Goal: Transaction & Acquisition: Purchase product/service

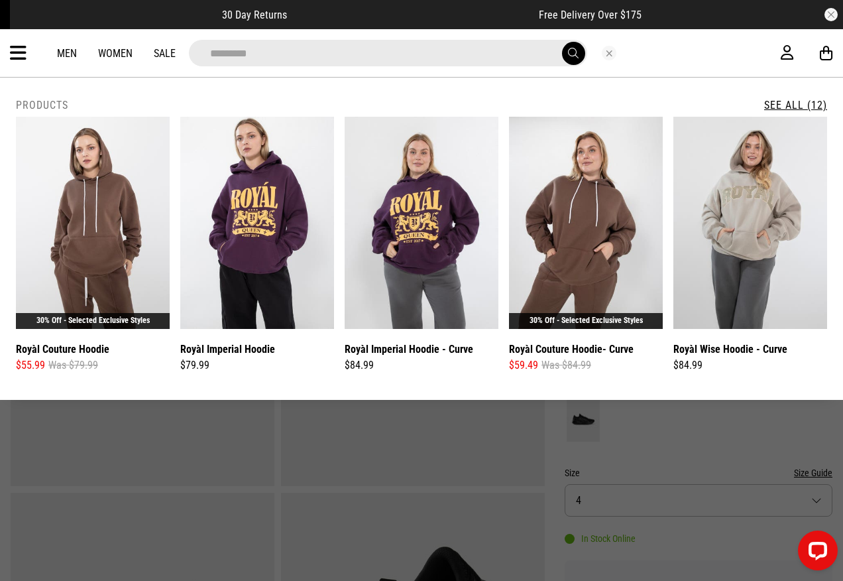
type input "**********"
click at [562, 42] on button "submit" at bounding box center [573, 53] width 23 height 23
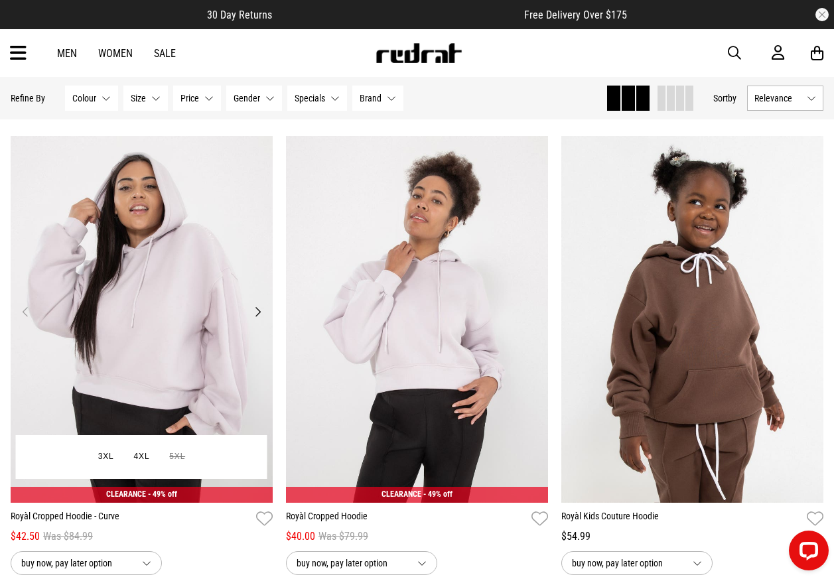
scroll to position [995, 0]
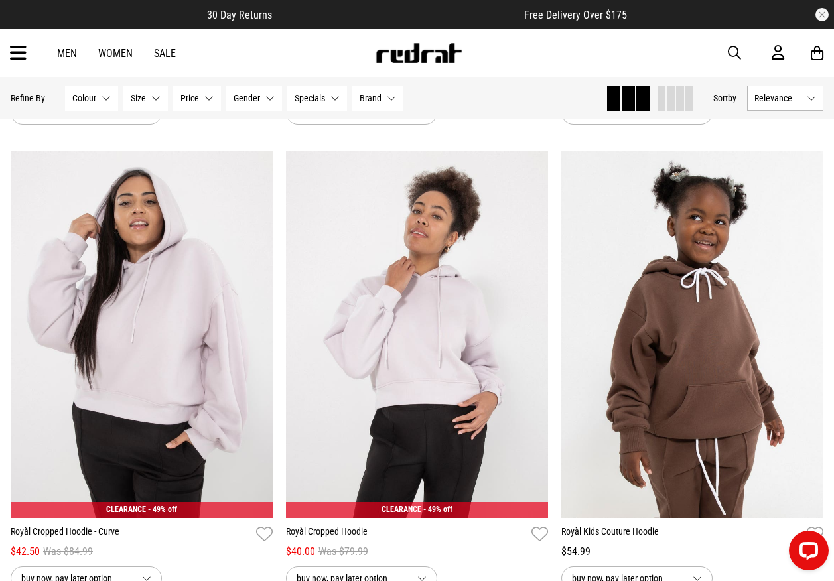
click at [732, 54] on span "button" at bounding box center [733, 53] width 13 height 16
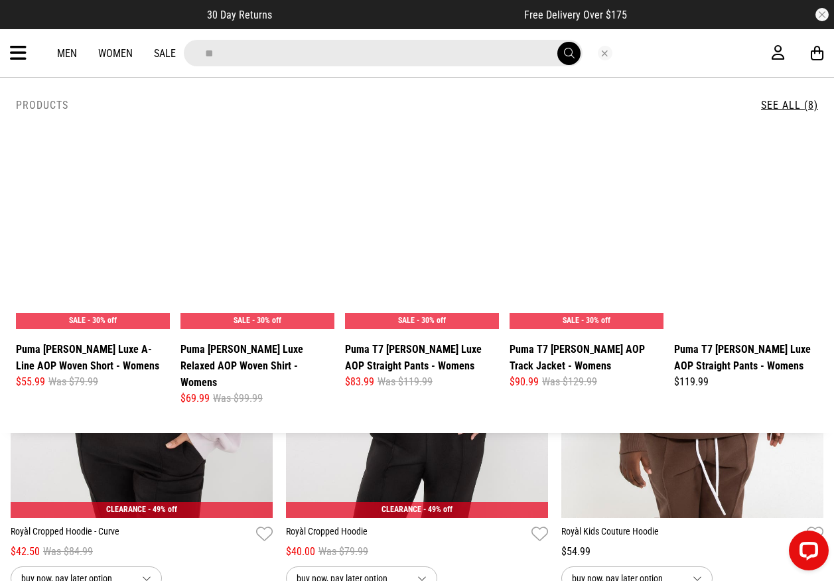
scroll to position [999, 0]
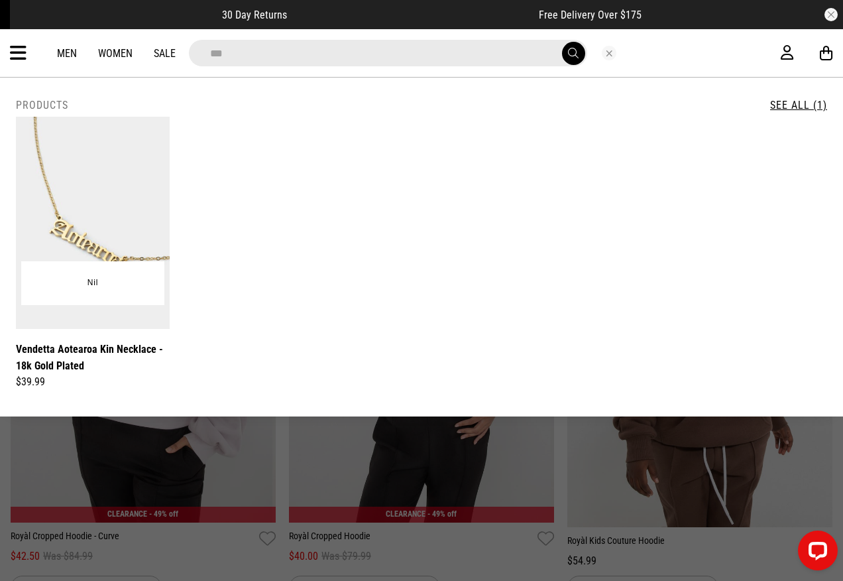
type input "***"
click at [605, 58] on button "Close search" at bounding box center [609, 53] width 15 height 15
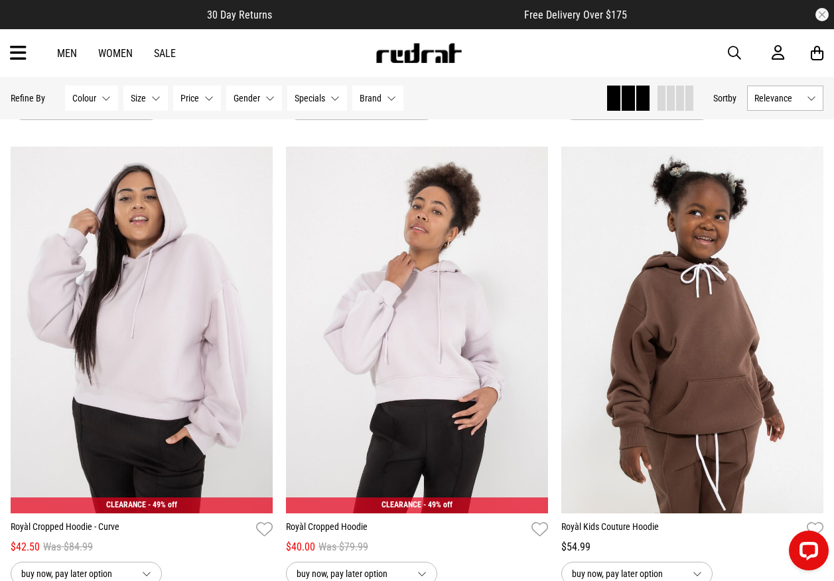
click at [410, 52] on img at bounding box center [419, 53] width 88 height 20
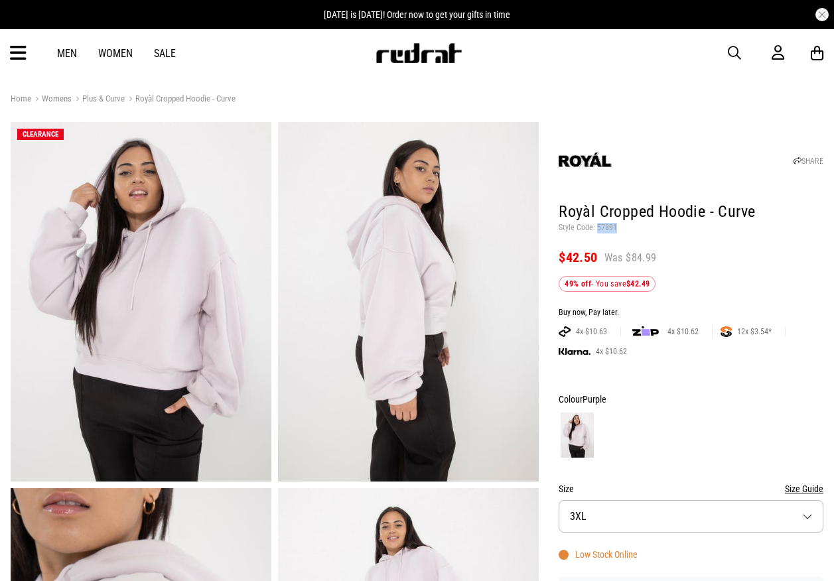
click at [596, 227] on p "Style Code: 57891" at bounding box center [690, 228] width 265 height 11
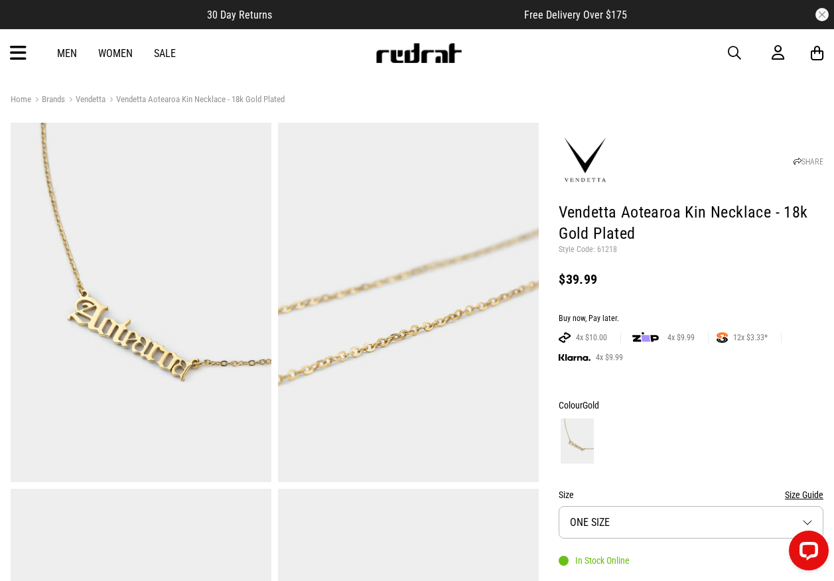
click at [731, 52] on span "button" at bounding box center [733, 53] width 13 height 16
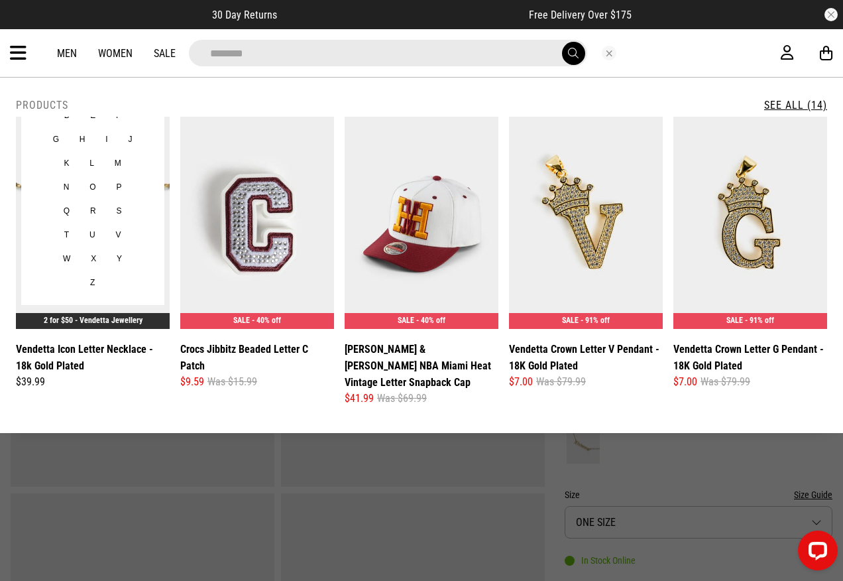
type input "********"
click at [87, 353] on link "Vendetta Icon Letter Necklace - 18k Gold Plated" at bounding box center [93, 357] width 154 height 33
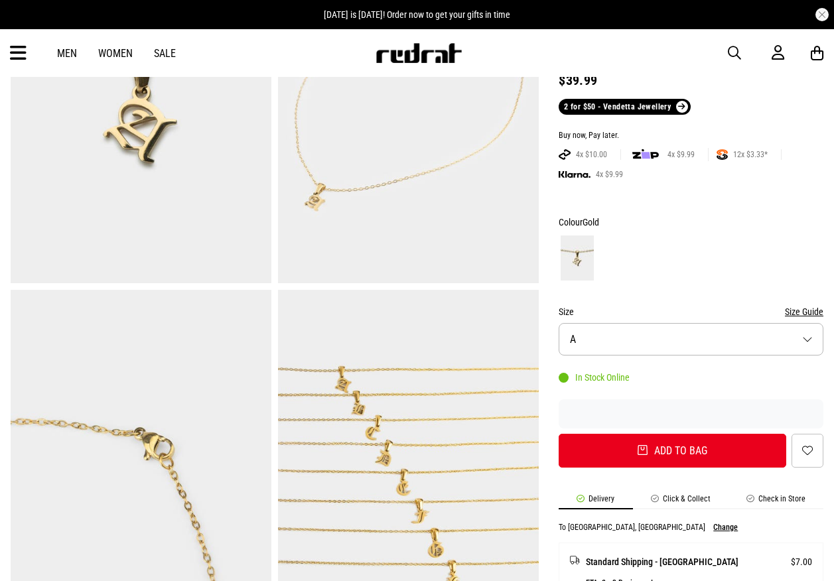
click at [632, 343] on button "Size A" at bounding box center [690, 339] width 265 height 32
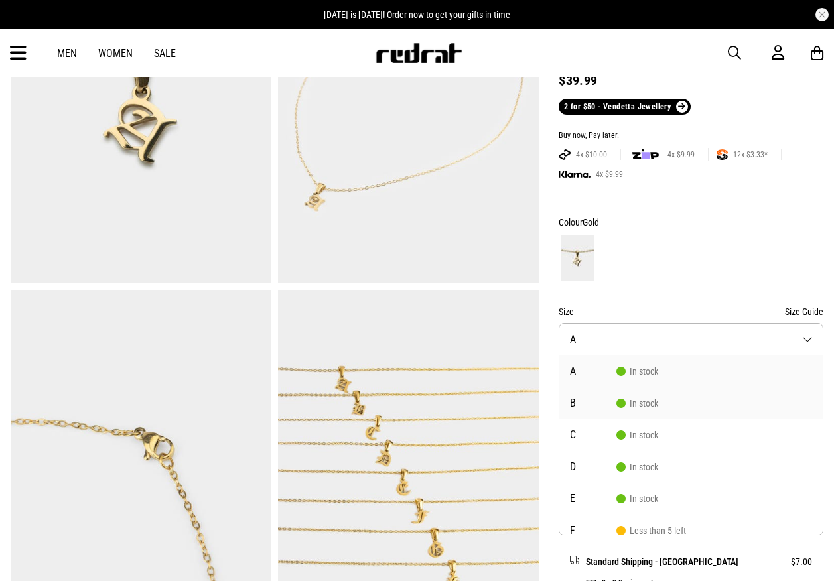
scroll to position [199, 0]
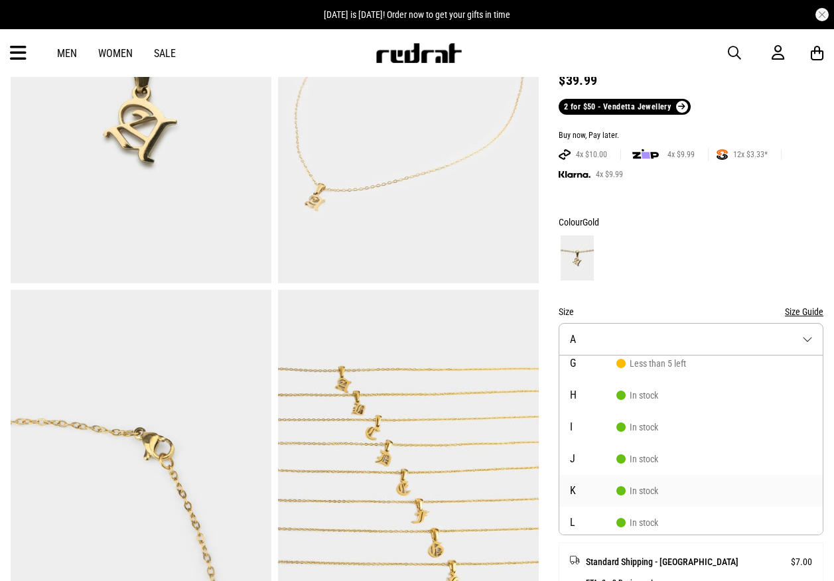
click at [628, 485] on span "In stock" at bounding box center [637, 490] width 42 height 11
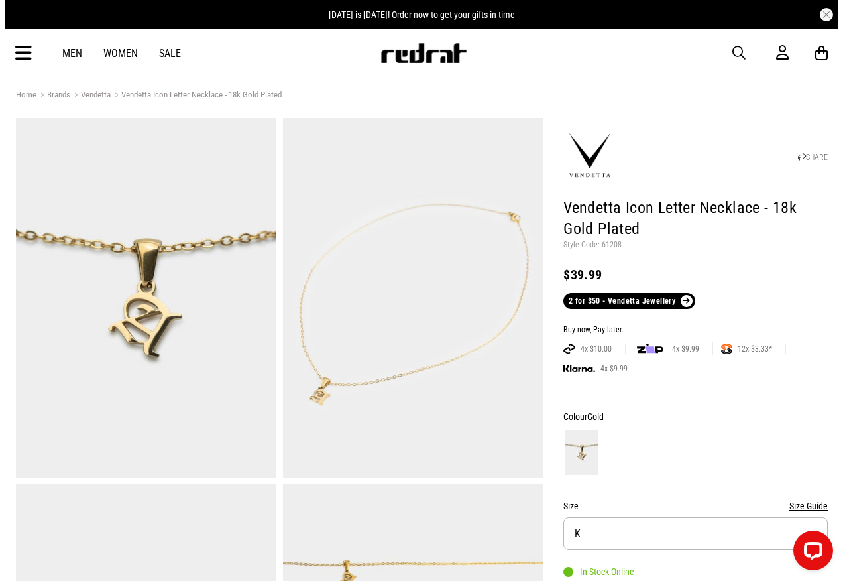
scroll to position [0, 0]
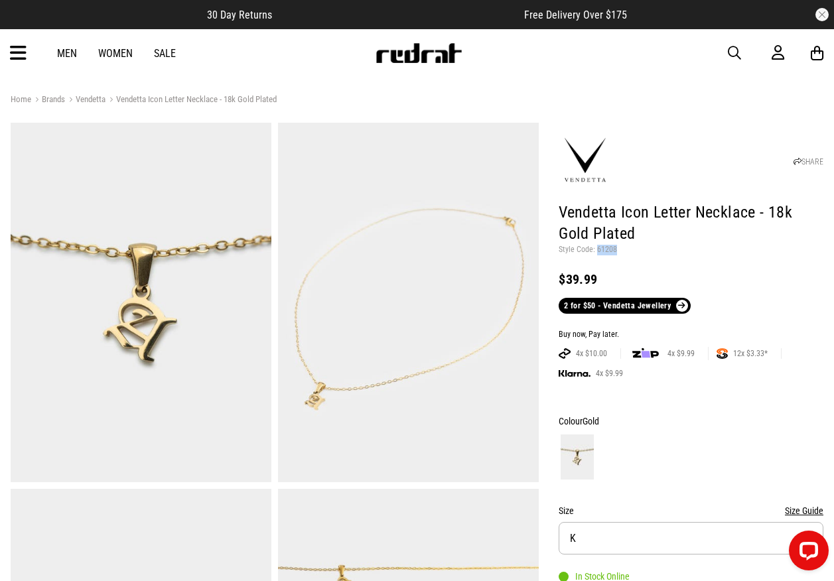
drag, startPoint x: 615, startPoint y: 249, endPoint x: 597, endPoint y: 249, distance: 17.2
click at [597, 249] on p "Style Code: 61208" at bounding box center [690, 250] width 265 height 11
copy p "61208"
click at [727, 52] on div "Men Women Sale Sign in New Back Footwear Back Mens Back Womens Back Youth & Kid…" at bounding box center [417, 53] width 834 height 48
click at [731, 50] on span "button" at bounding box center [733, 53] width 13 height 16
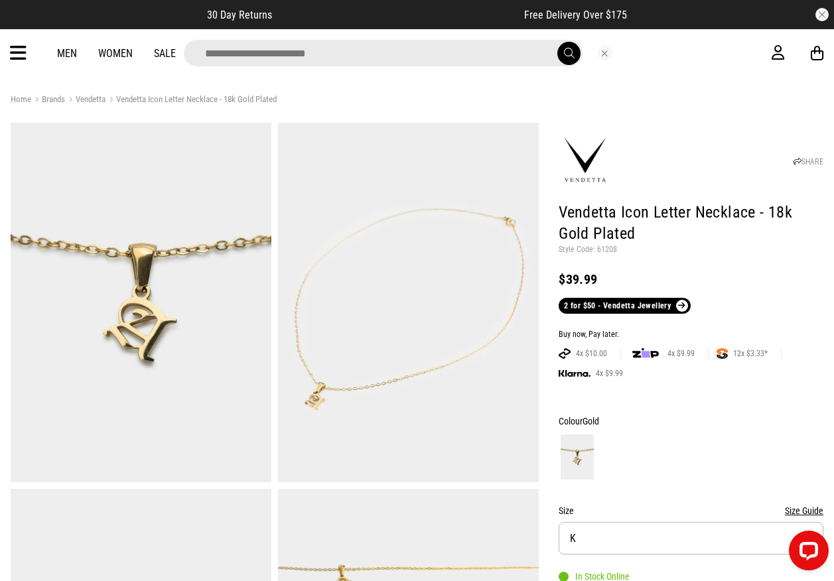
click at [463, 51] on input "search" at bounding box center [383, 53] width 399 height 27
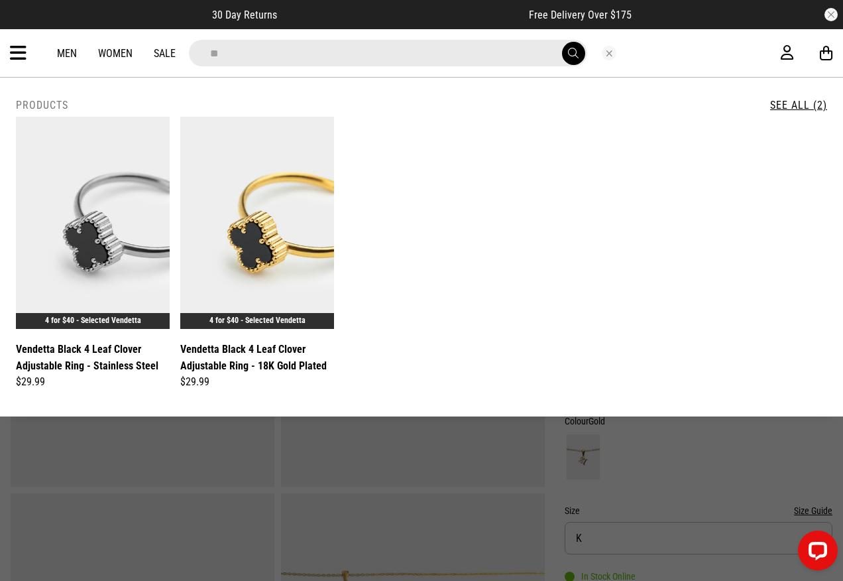
type input "*"
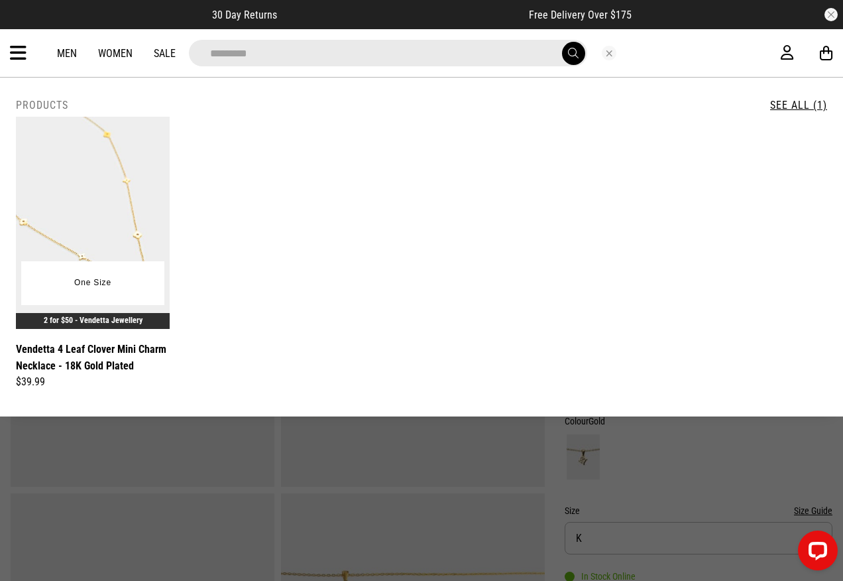
type input "*********"
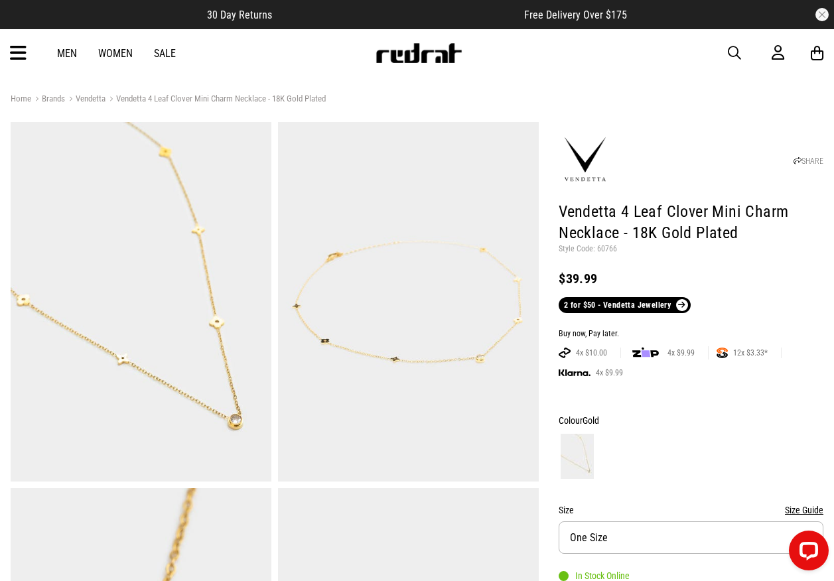
click at [415, 60] on img at bounding box center [419, 53] width 88 height 20
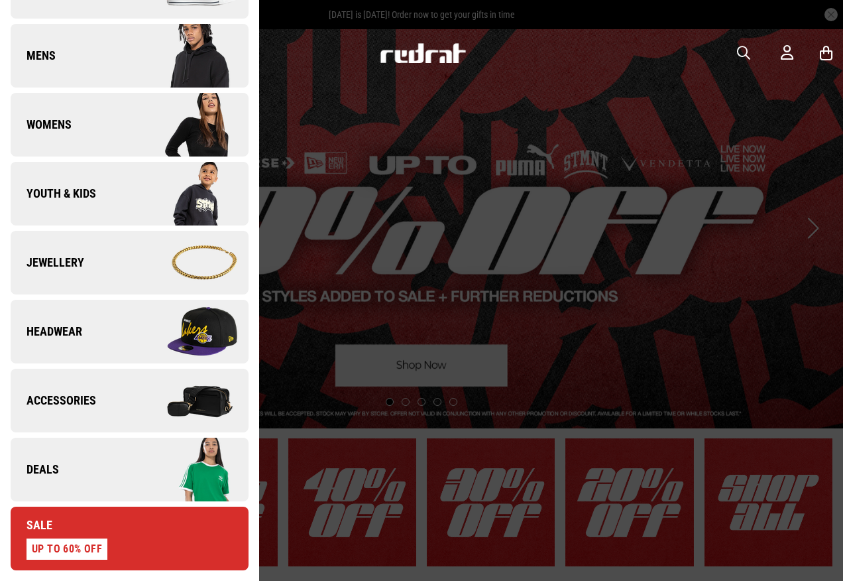
scroll to position [199, 0]
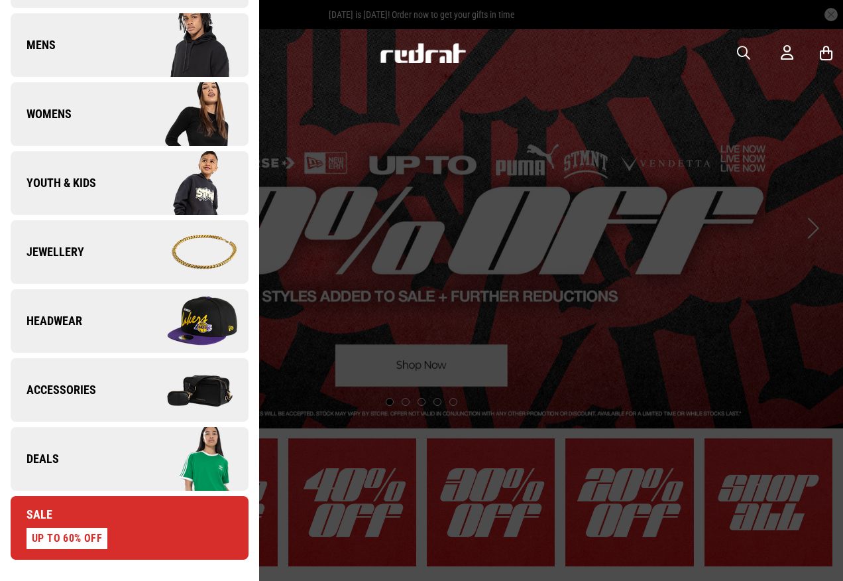
click at [89, 267] on link "Jewellery" at bounding box center [130, 252] width 238 height 64
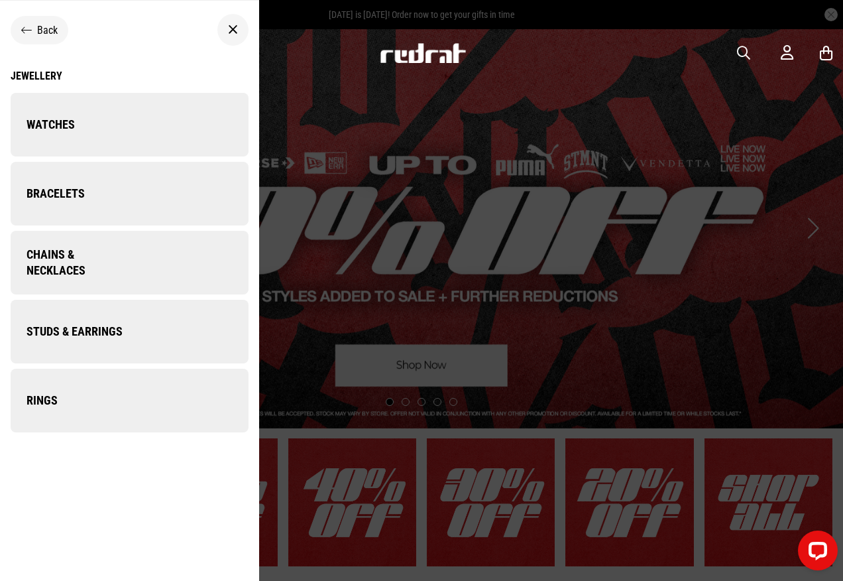
scroll to position [0, 0]
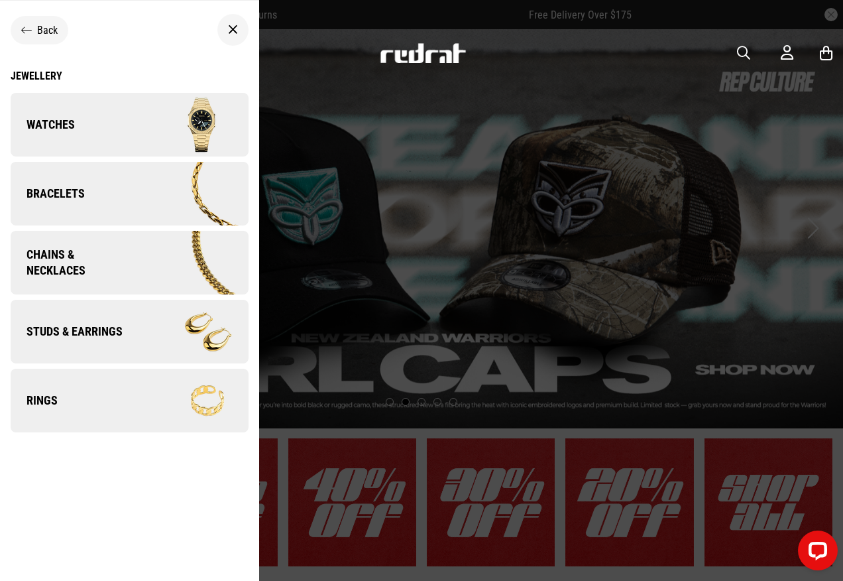
click at [131, 248] on span "Chains & Necklaces" at bounding box center [72, 263] width 122 height 32
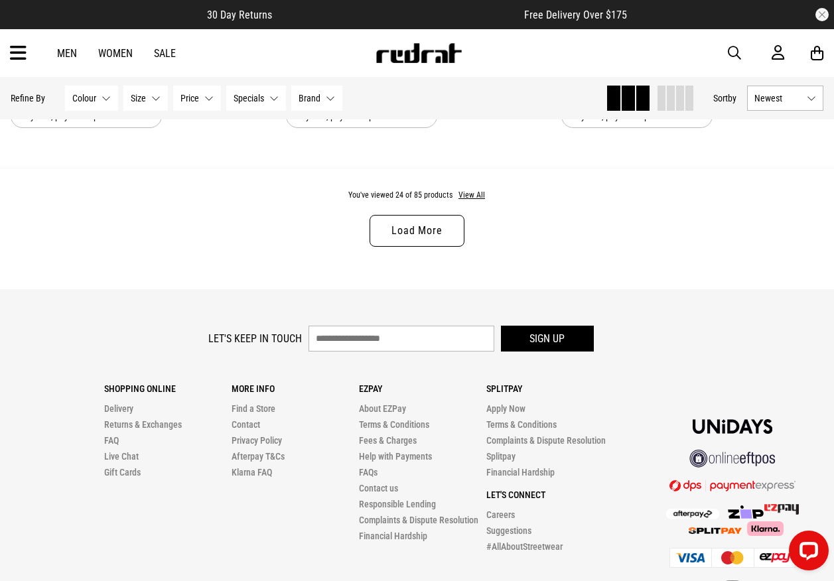
scroll to position [3780, 0]
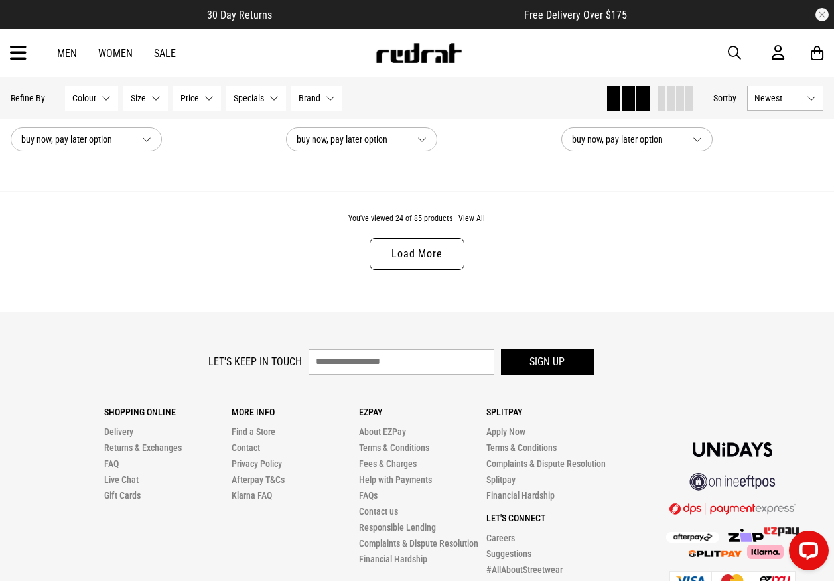
click at [399, 261] on link "Load More" at bounding box center [416, 254] width 94 height 32
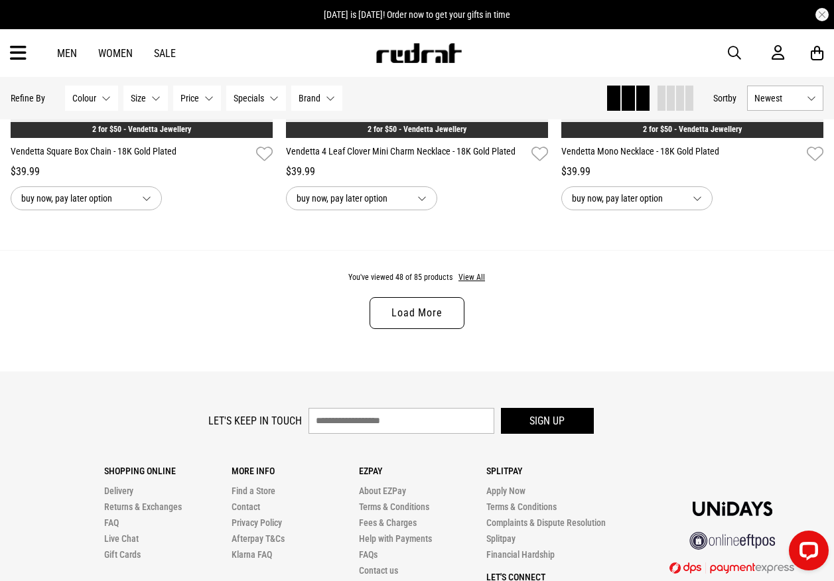
scroll to position [7431, 0]
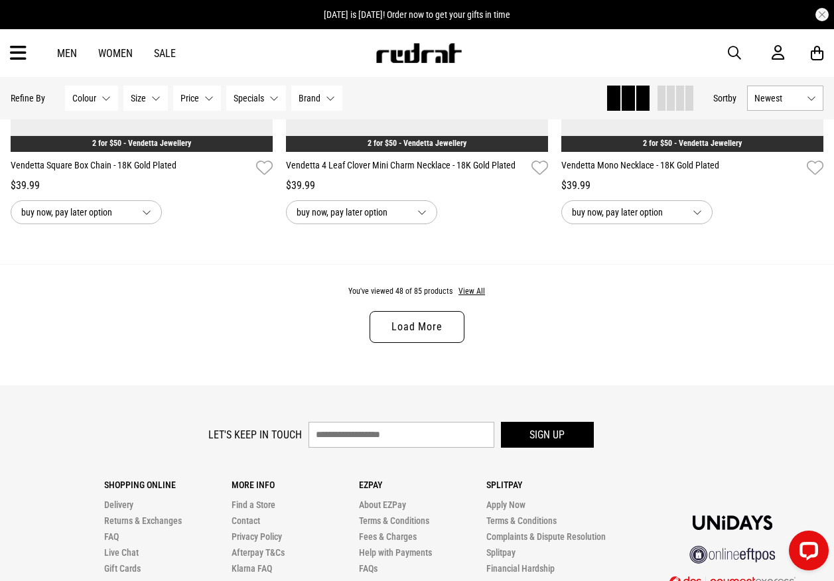
click at [434, 335] on link "Load More" at bounding box center [416, 327] width 94 height 32
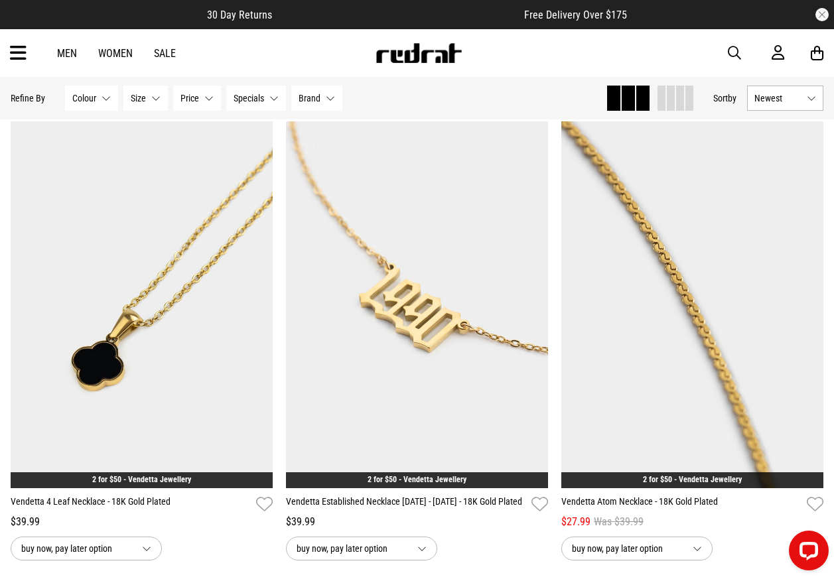
scroll to position [8492, 0]
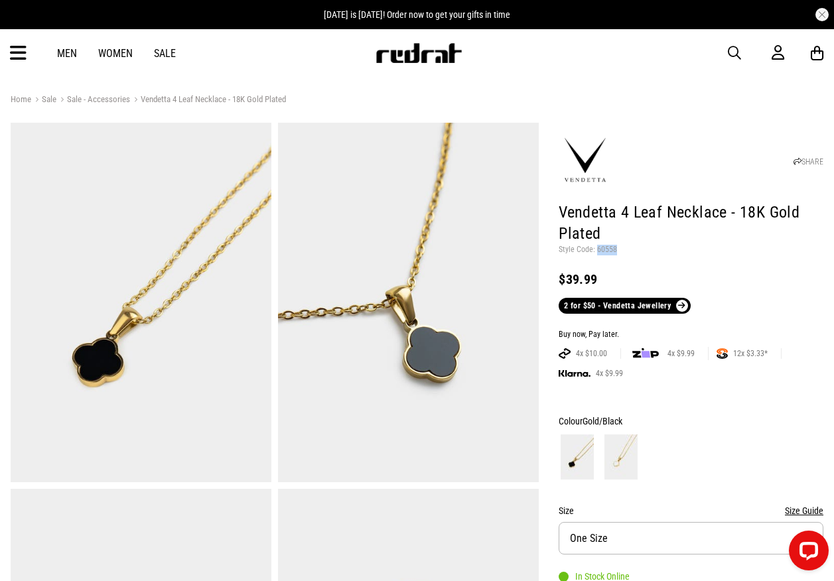
drag, startPoint x: 614, startPoint y: 248, endPoint x: 595, endPoint y: 250, distance: 18.7
click at [595, 250] on p "Style Code: 60558" at bounding box center [690, 250] width 265 height 11
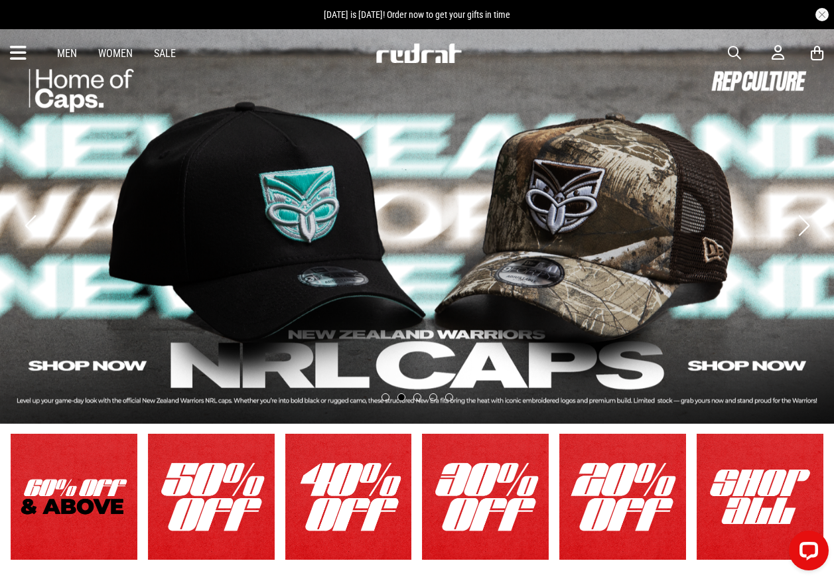
click at [13, 56] on icon at bounding box center [18, 53] width 17 height 22
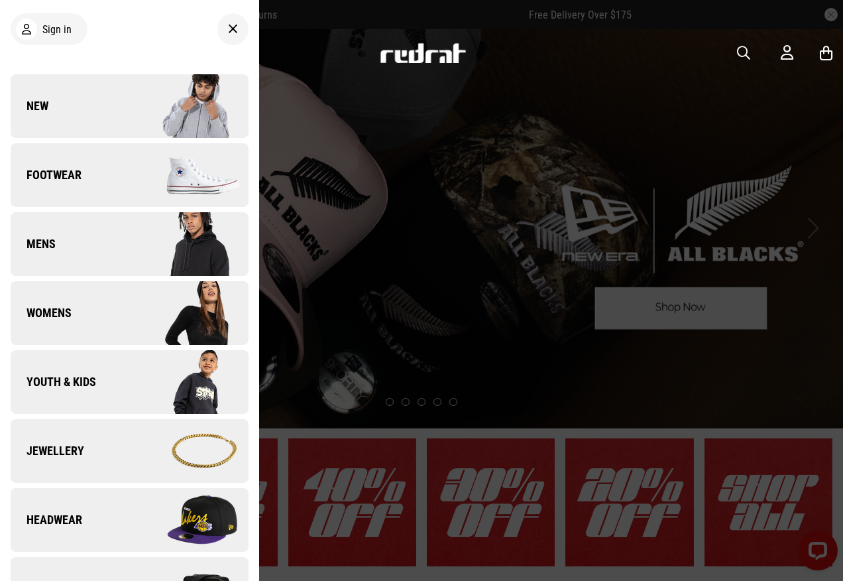
click at [510, 201] on div at bounding box center [421, 290] width 843 height 581
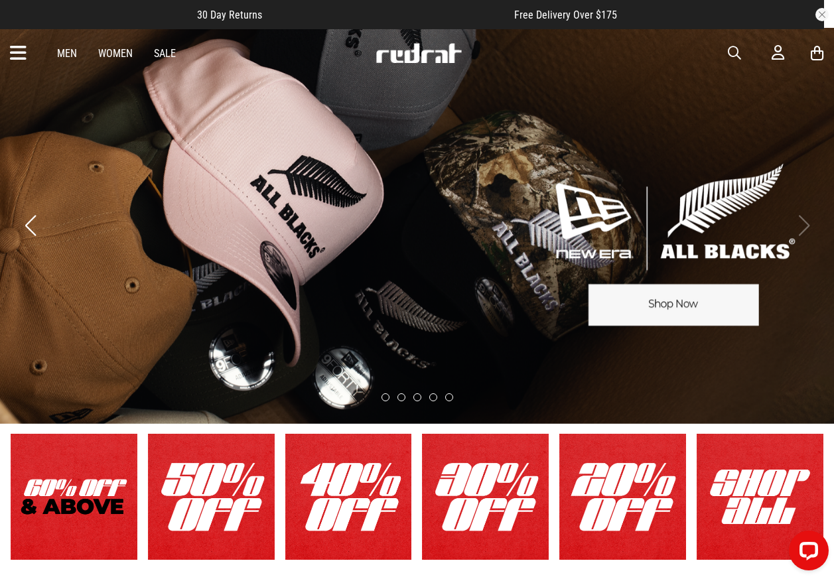
drag, startPoint x: 727, startPoint y: 52, endPoint x: 734, endPoint y: 55, distance: 8.0
click at [732, 54] on div "Men Women Sale Sign in New Back Footwear Back Footwear Mens Back Mens Womens Ba…" at bounding box center [417, 53] width 834 height 48
click at [734, 55] on span "button" at bounding box center [733, 53] width 13 height 16
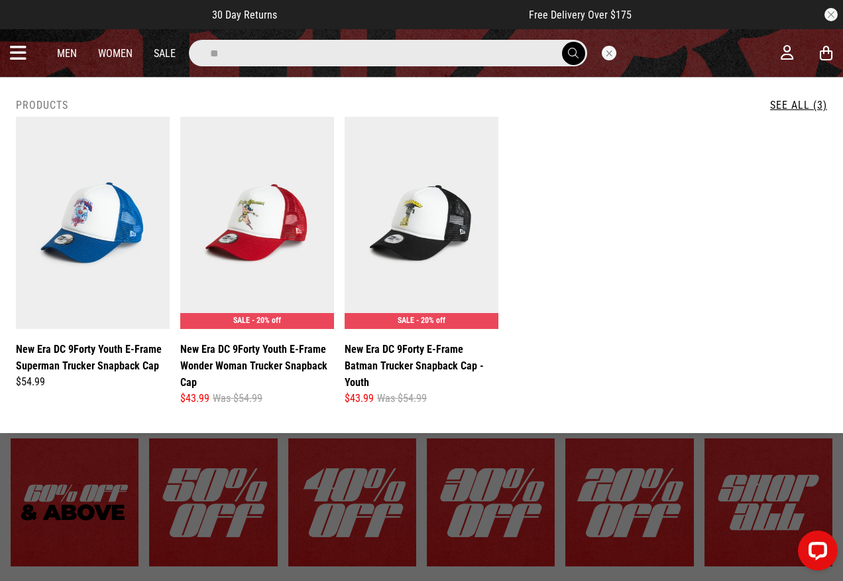
type input "**"
click at [562, 42] on button "submit" at bounding box center [573, 53] width 23 height 23
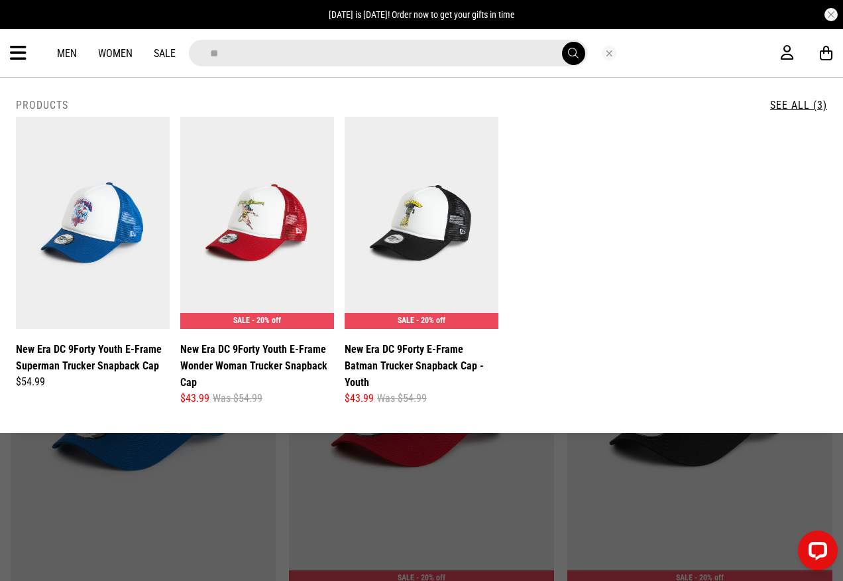
type input "*"
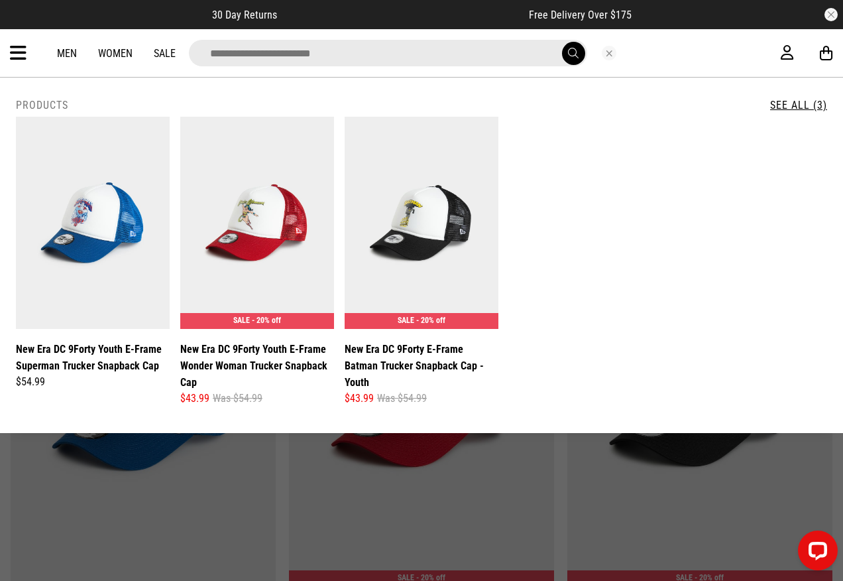
click at [472, 60] on input "search" at bounding box center [388, 53] width 399 height 27
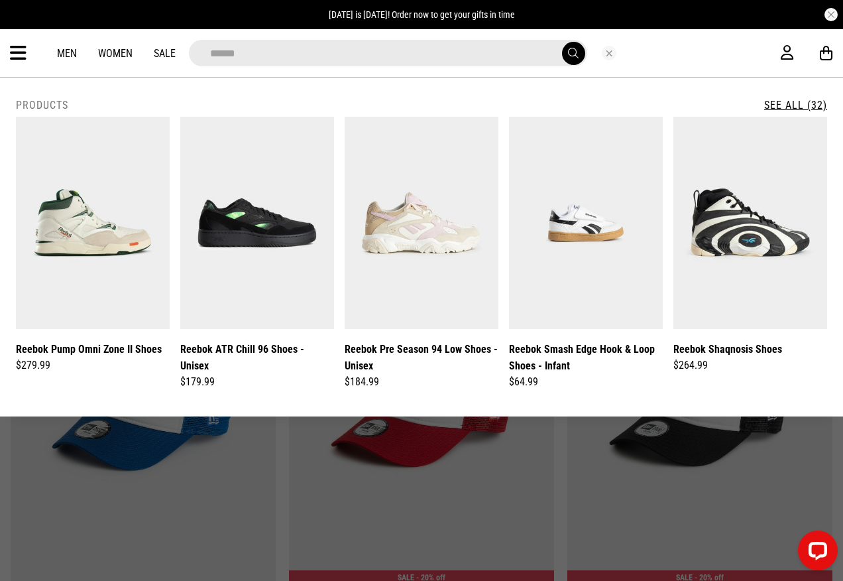
type input "******"
click at [562, 42] on button "submit" at bounding box center [573, 53] width 23 height 23
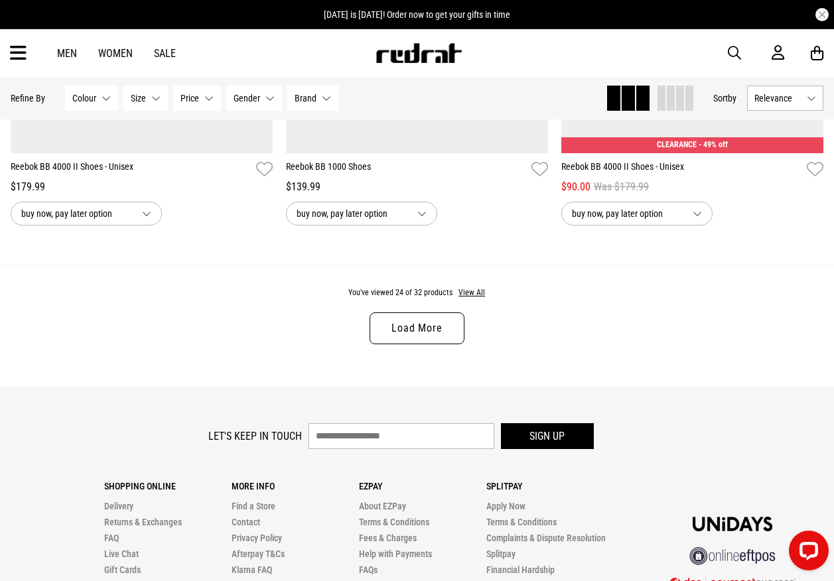
scroll to position [3714, 0]
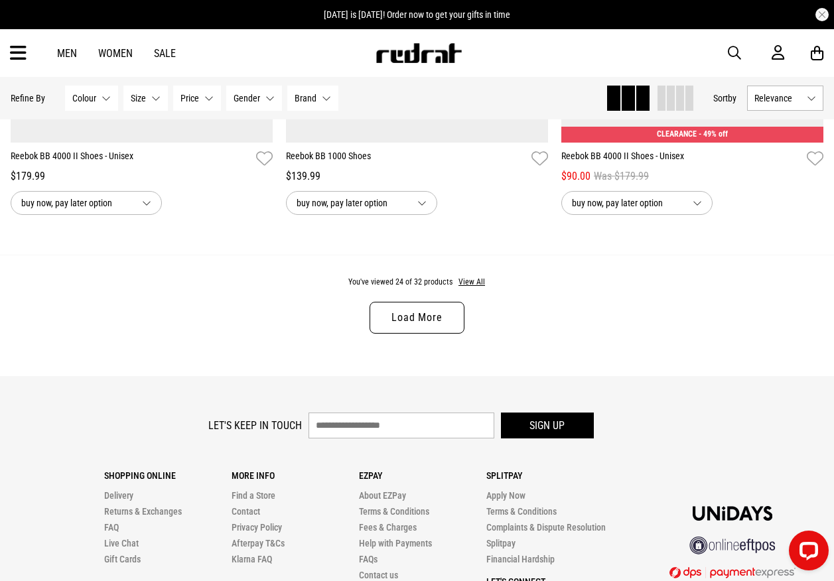
click at [396, 316] on link "Load More" at bounding box center [416, 318] width 94 height 32
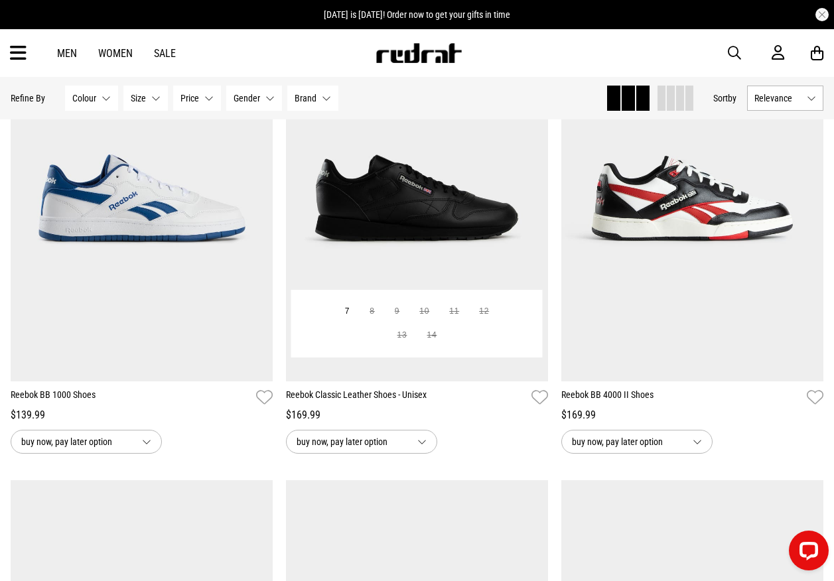
scroll to position [3979, 0]
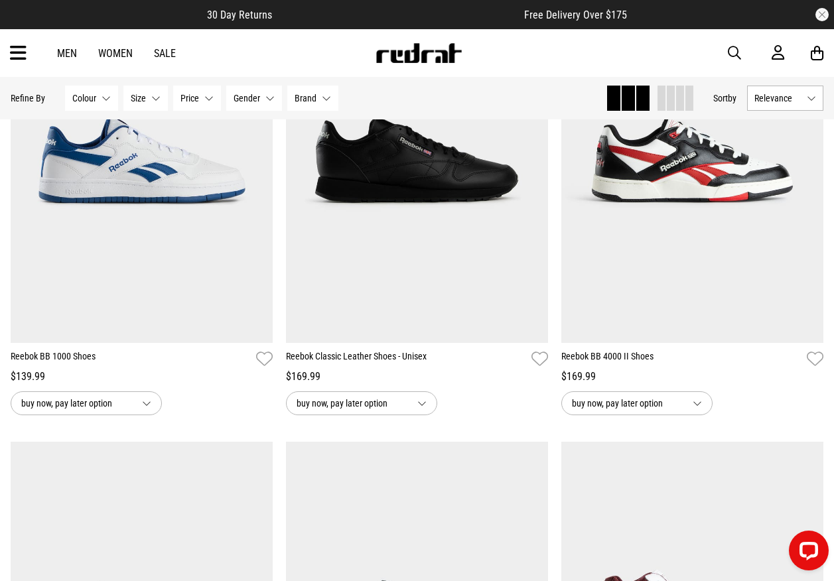
click at [21, 60] on icon at bounding box center [18, 53] width 17 height 22
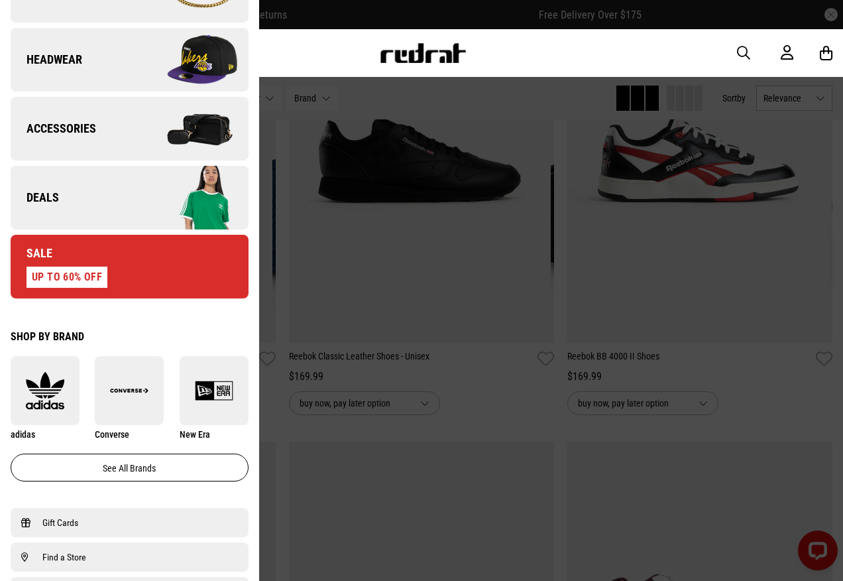
scroll to position [464, 0]
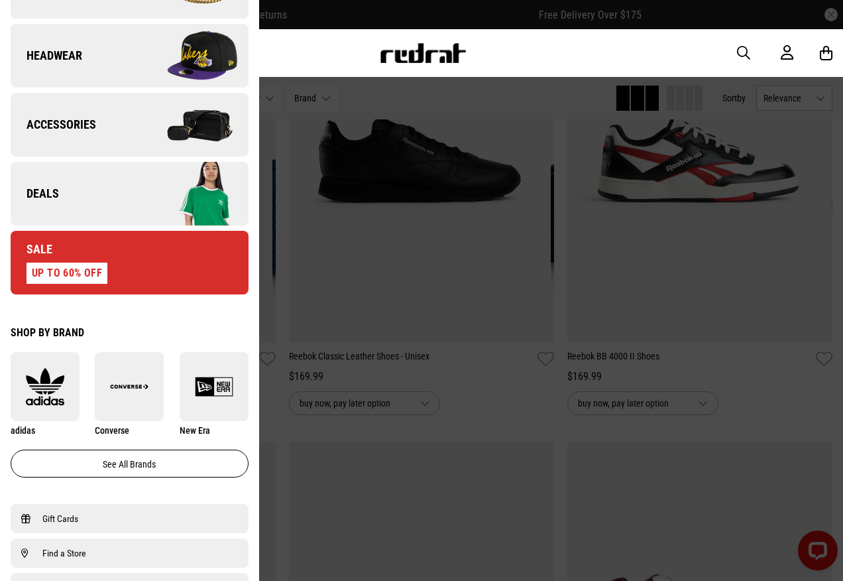
click at [80, 195] on link "Deals" at bounding box center [130, 194] width 238 height 64
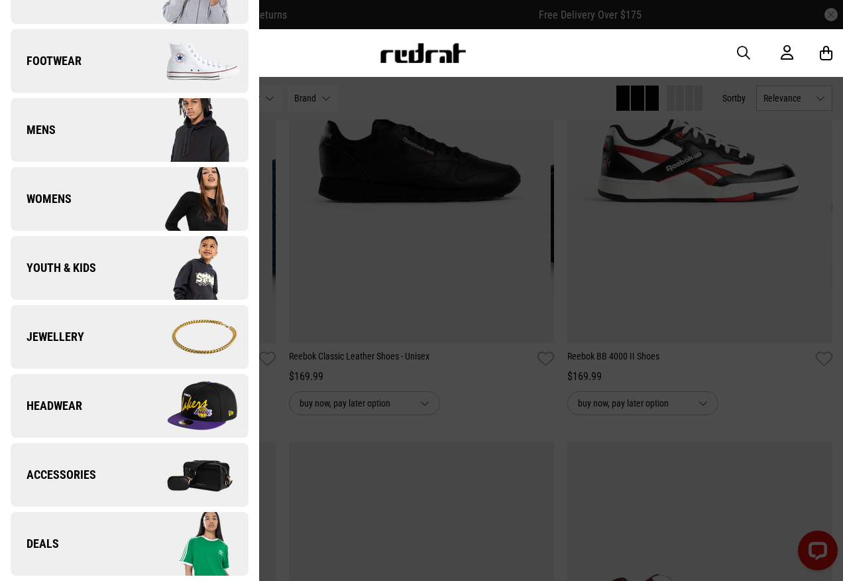
scroll to position [0, 0]
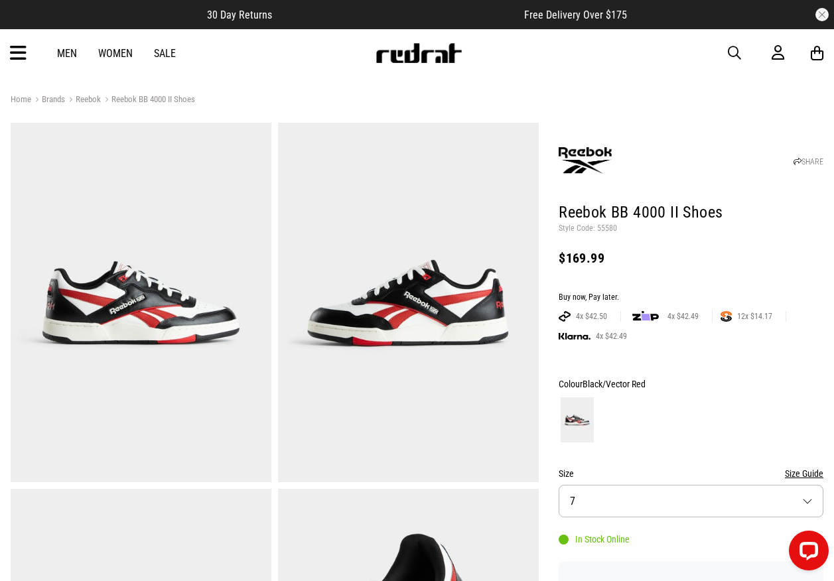
scroll to position [199, 0]
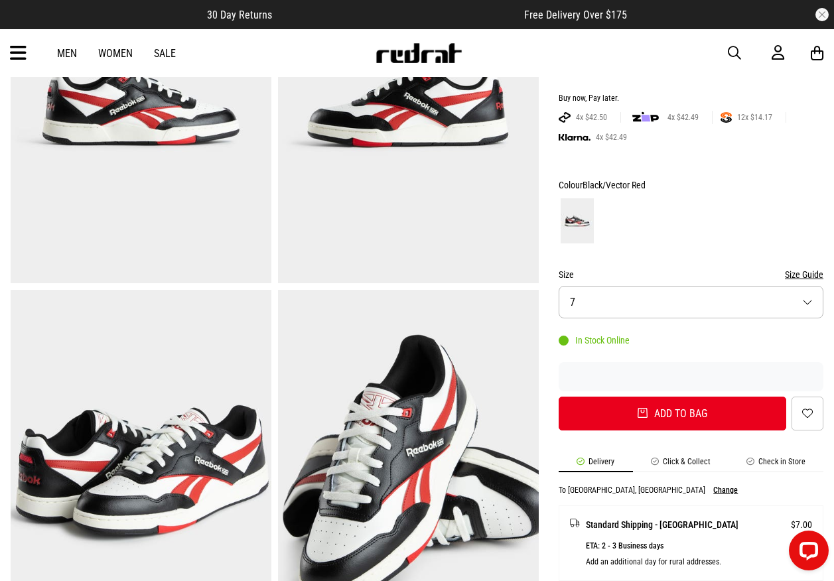
click at [668, 305] on button "Size 7" at bounding box center [690, 302] width 265 height 32
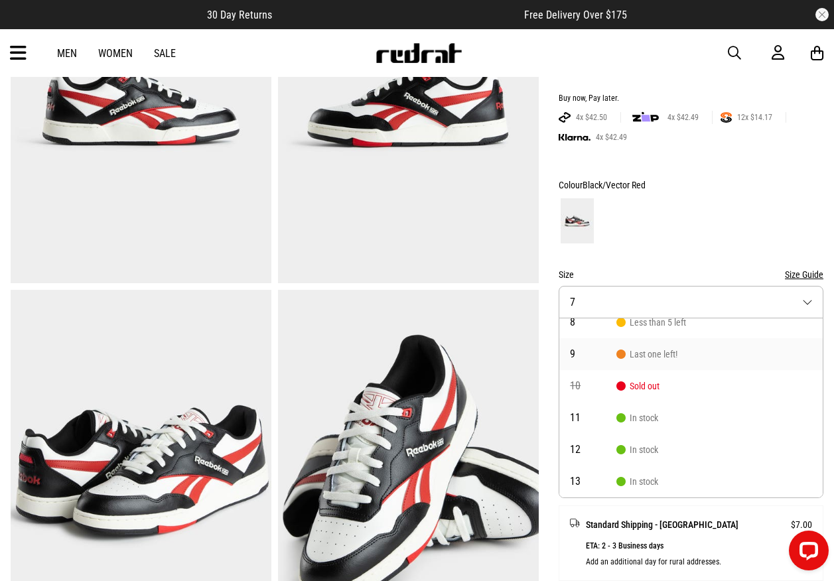
scroll to position [0, 0]
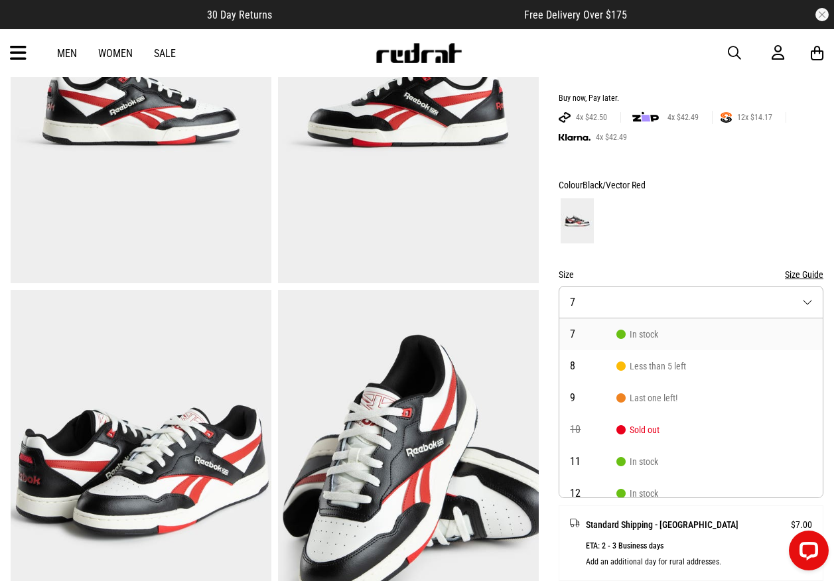
click at [672, 304] on button "Size 7" at bounding box center [690, 302] width 265 height 32
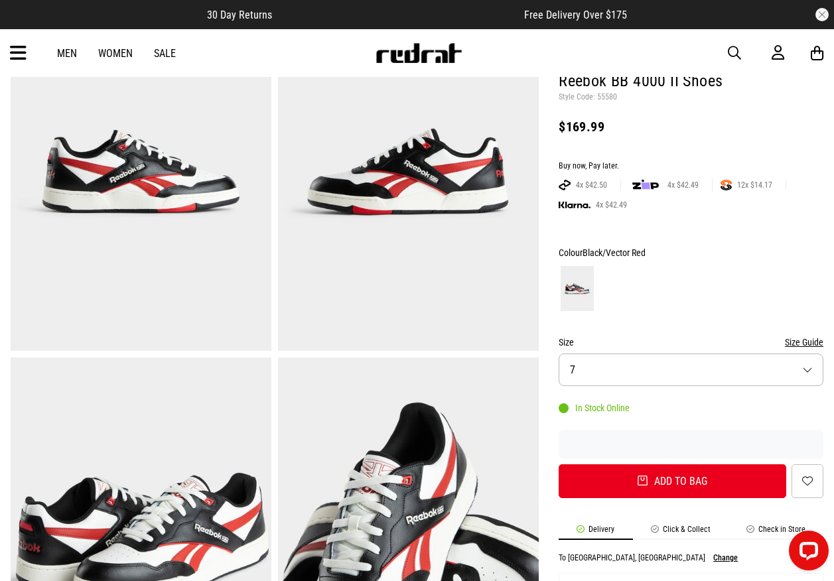
scroll to position [66, 0]
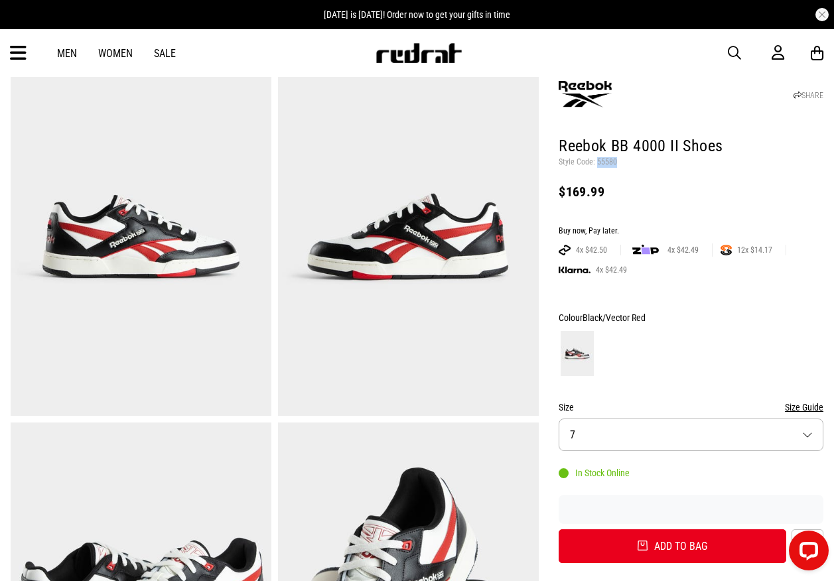
drag, startPoint x: 614, startPoint y: 161, endPoint x: 597, endPoint y: 165, distance: 17.7
click at [597, 165] on p "Style Code: 55580" at bounding box center [690, 162] width 265 height 11
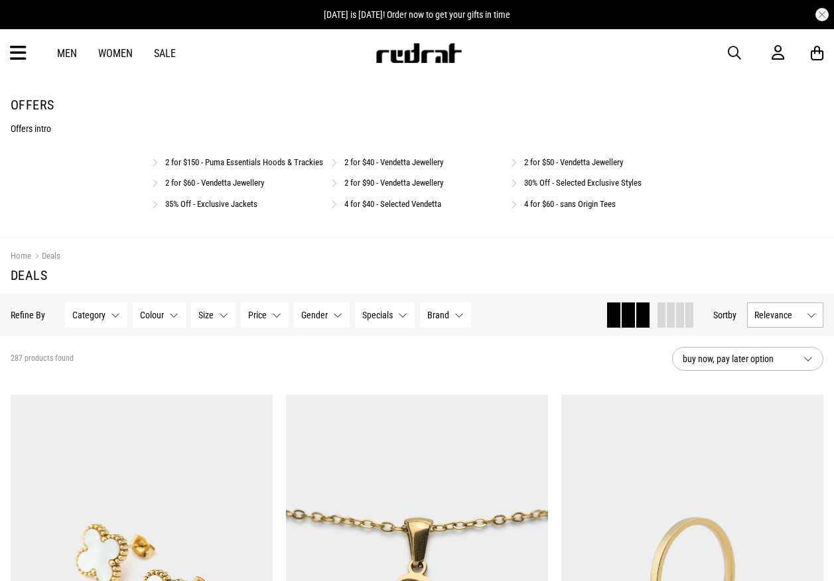
drag, startPoint x: 0, startPoint y: 0, endPoint x: 206, endPoint y: 157, distance: 258.8
click at [206, 157] on div "2 for $150 - Puma Essentials Hoods & Trackies" at bounding box center [238, 161] width 172 height 13
drag, startPoint x: 214, startPoint y: 160, endPoint x: 223, endPoint y: 176, distance: 19.0
click at [214, 160] on link "2 for $150 - Puma Essentials Hoods & Trackies" at bounding box center [244, 162] width 158 height 10
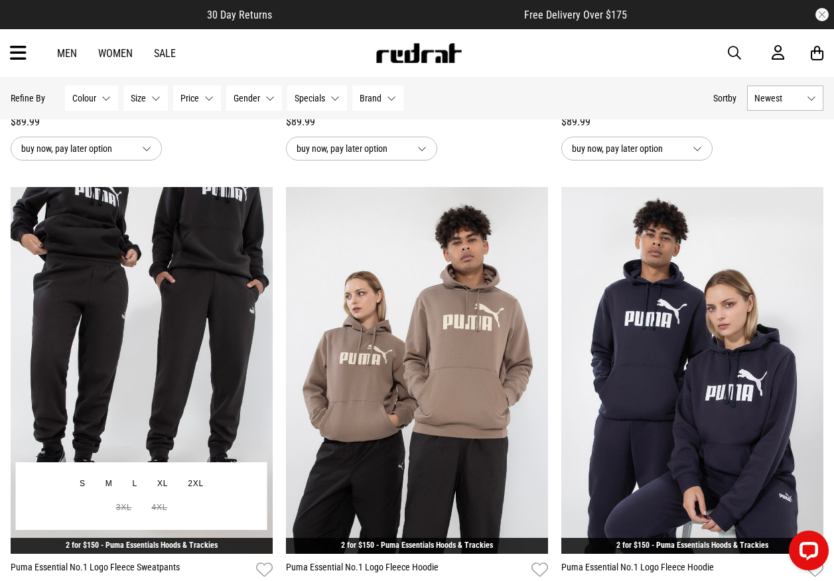
scroll to position [597, 0]
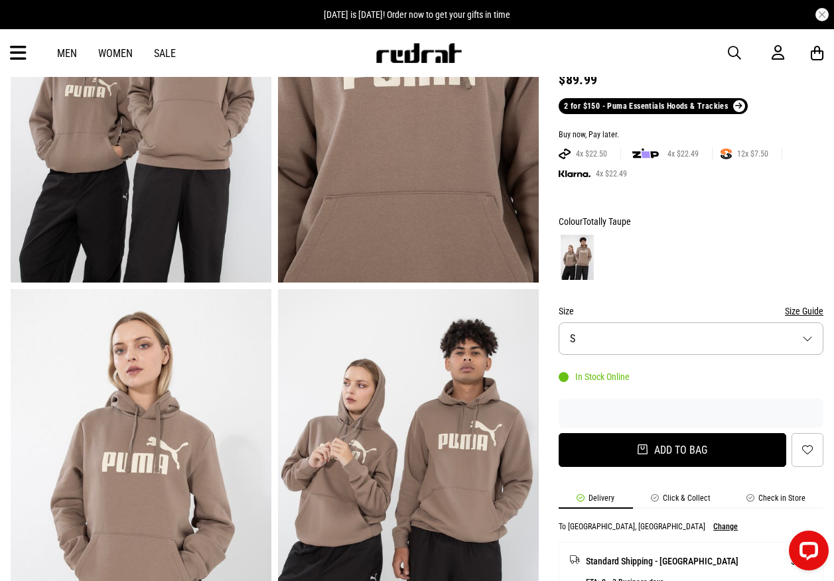
click at [615, 446] on button "Add to bag" at bounding box center [671, 450] width 227 height 34
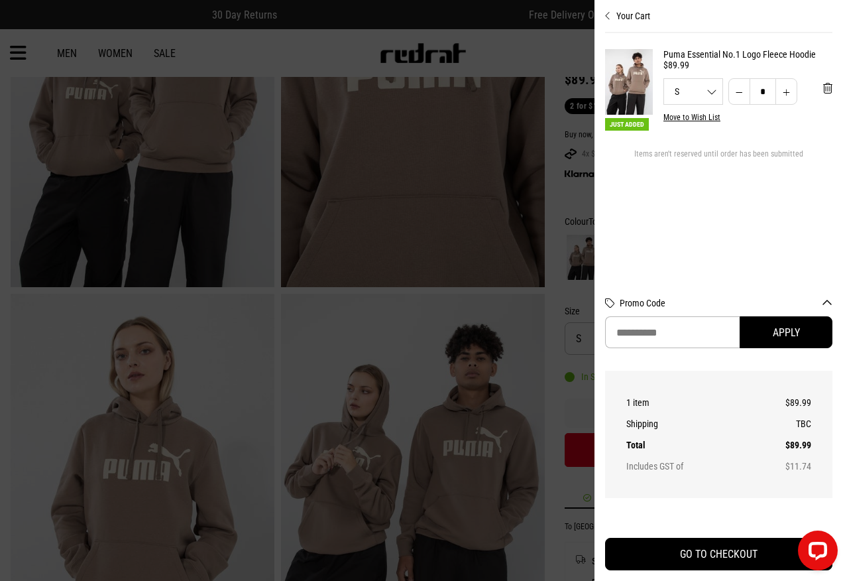
click at [525, 203] on div at bounding box center [421, 290] width 843 height 581
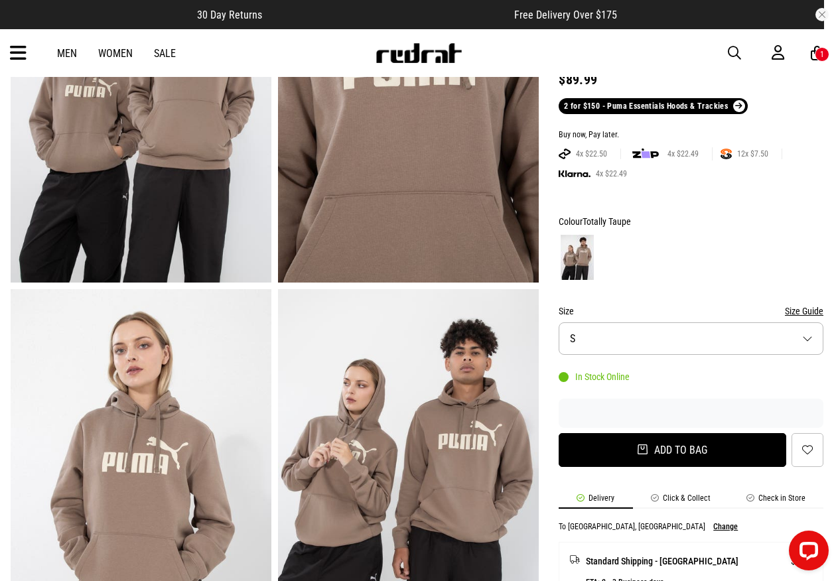
click at [666, 459] on button "Add to bag" at bounding box center [671, 450] width 227 height 34
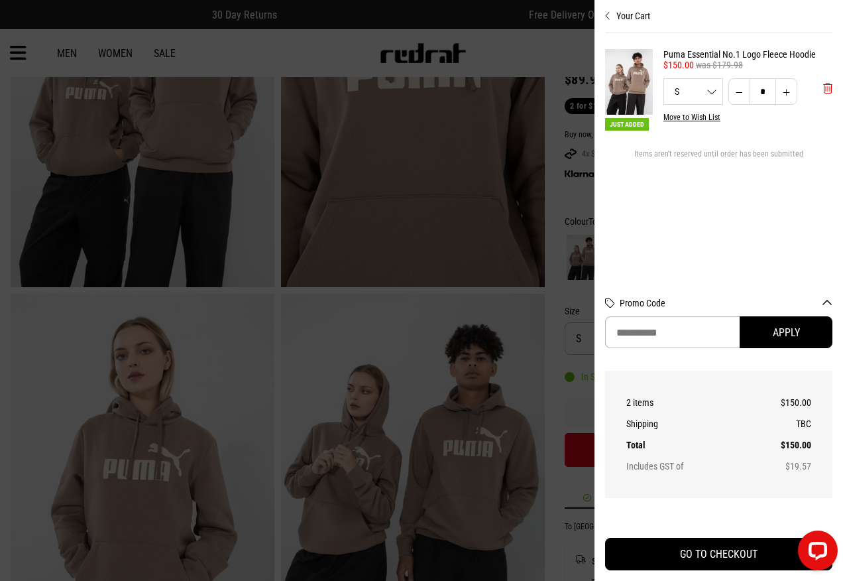
click at [825, 92] on span "'Remove from cart" at bounding box center [828, 88] width 9 height 13
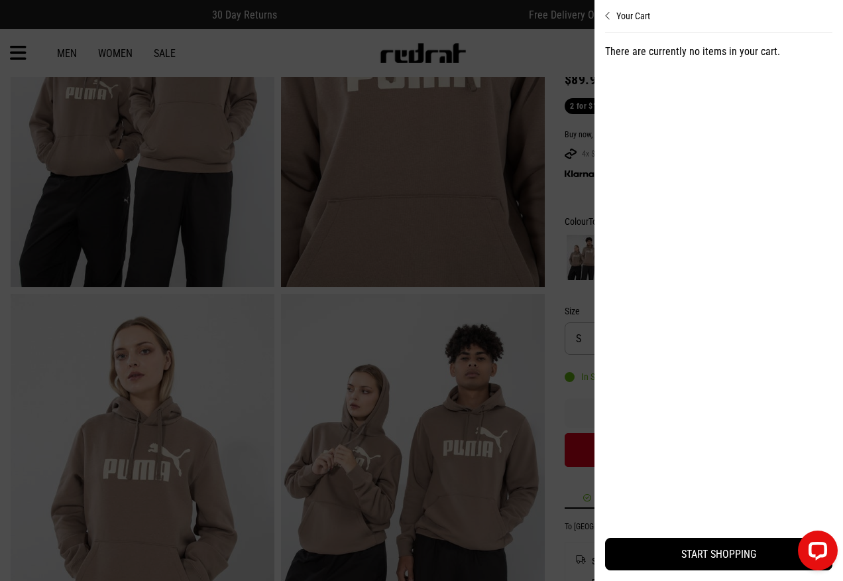
drag, startPoint x: 613, startPoint y: 19, endPoint x: 600, endPoint y: 26, distance: 15.1
click at [613, 19] on button "Your Cart" at bounding box center [718, 10] width 227 height 21
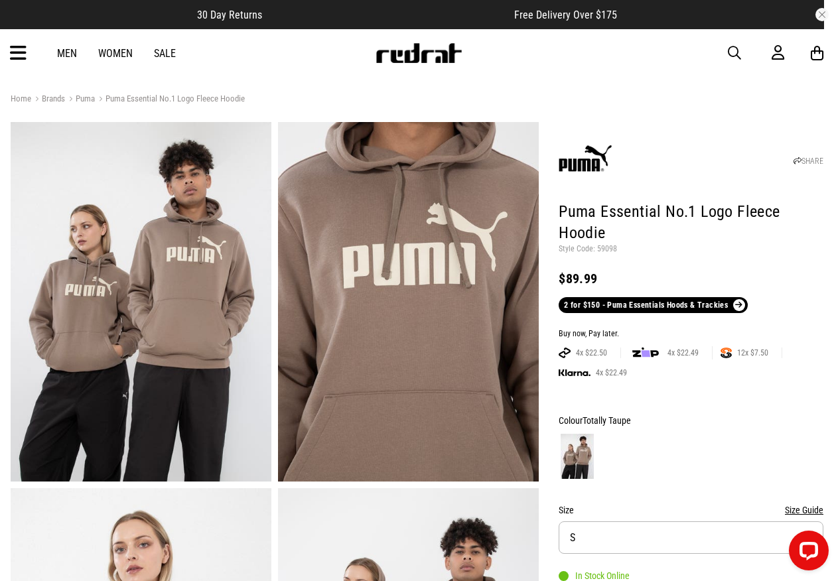
click at [589, 303] on link "2 for $150 - Puma Essentials Hoods & Trackies" at bounding box center [652, 305] width 188 height 16
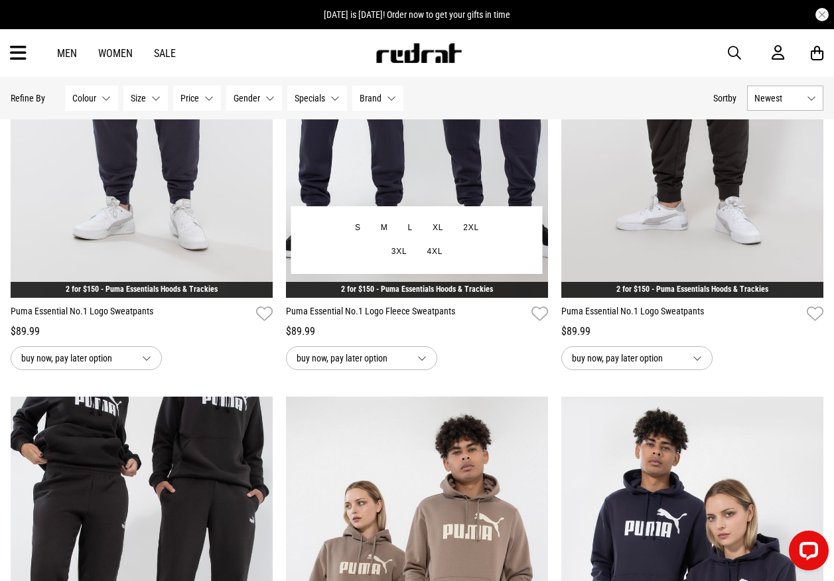
scroll to position [133, 0]
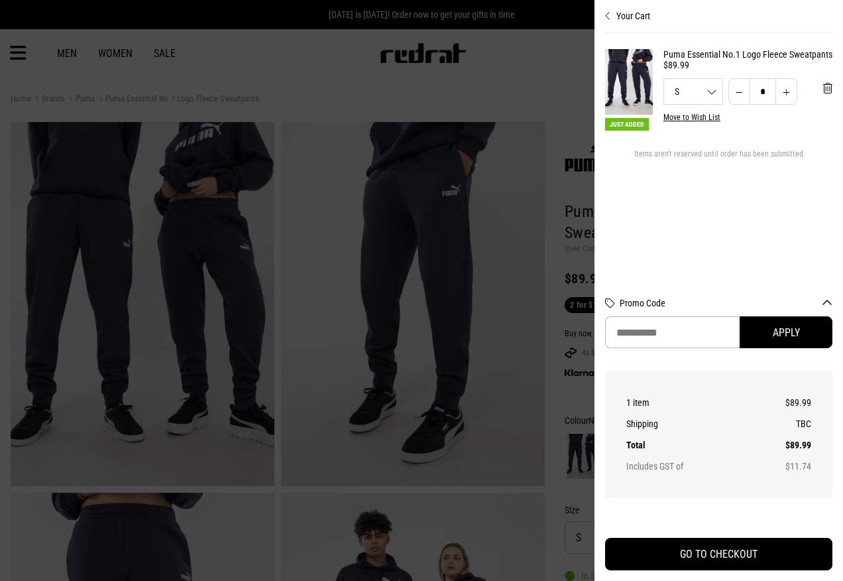
click at [543, 372] on div at bounding box center [421, 290] width 843 height 581
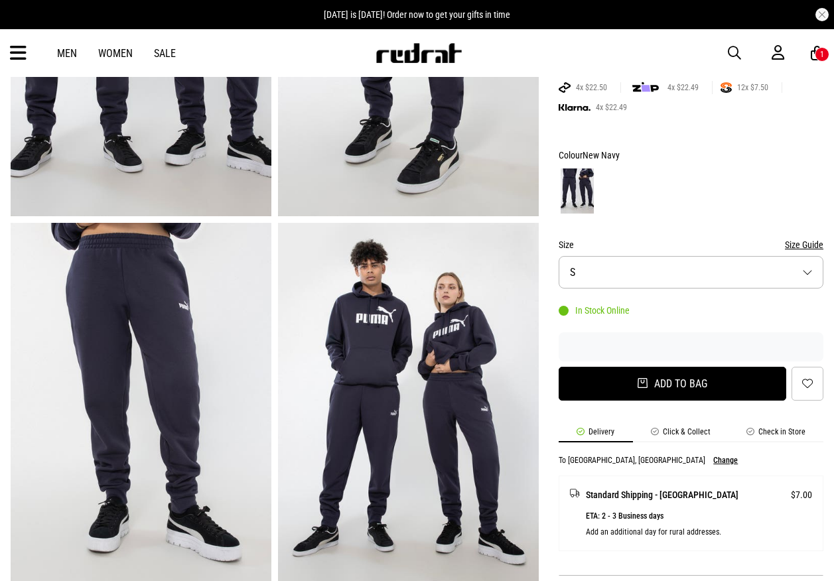
click at [647, 383] on button "Add to bag" at bounding box center [671, 384] width 227 height 34
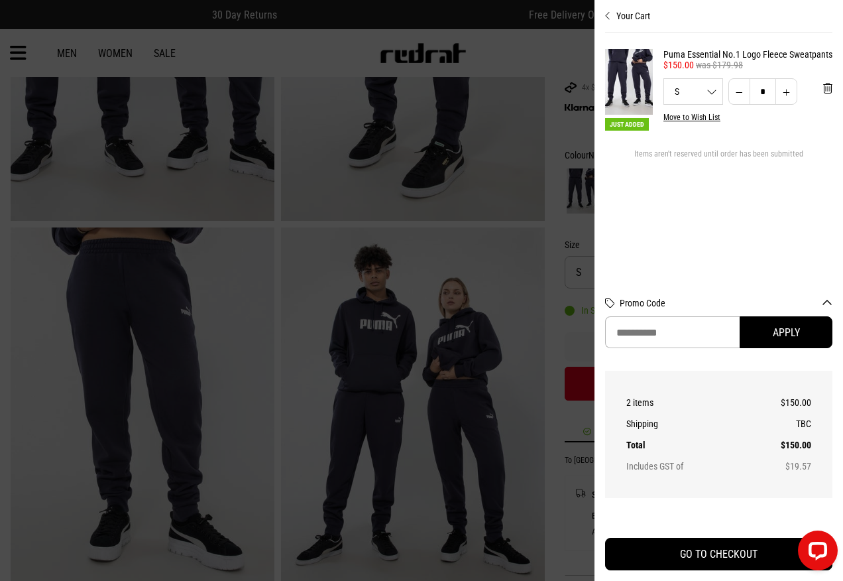
drag, startPoint x: 544, startPoint y: 300, endPoint x: 544, endPoint y: 251, distance: 49.1
click at [544, 300] on div at bounding box center [421, 290] width 843 height 581
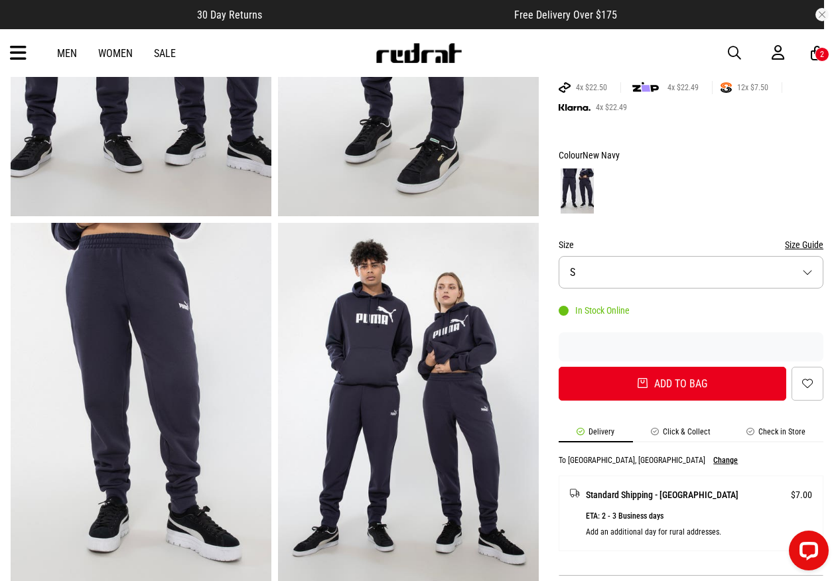
click at [817, 54] on div "2" at bounding box center [821, 54] width 15 height 15
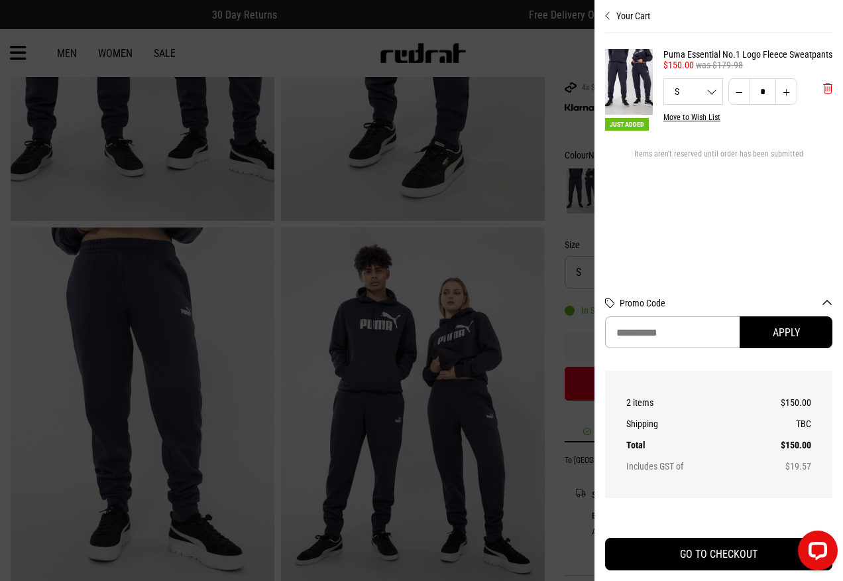
click at [826, 90] on span "'Remove from cart" at bounding box center [828, 88] width 9 height 13
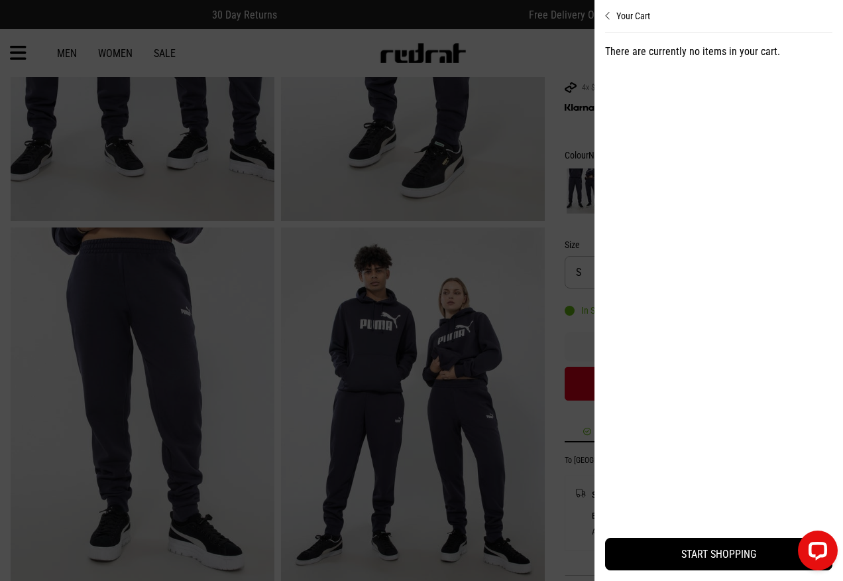
click at [615, 13] on button "Your Cart" at bounding box center [718, 10] width 227 height 21
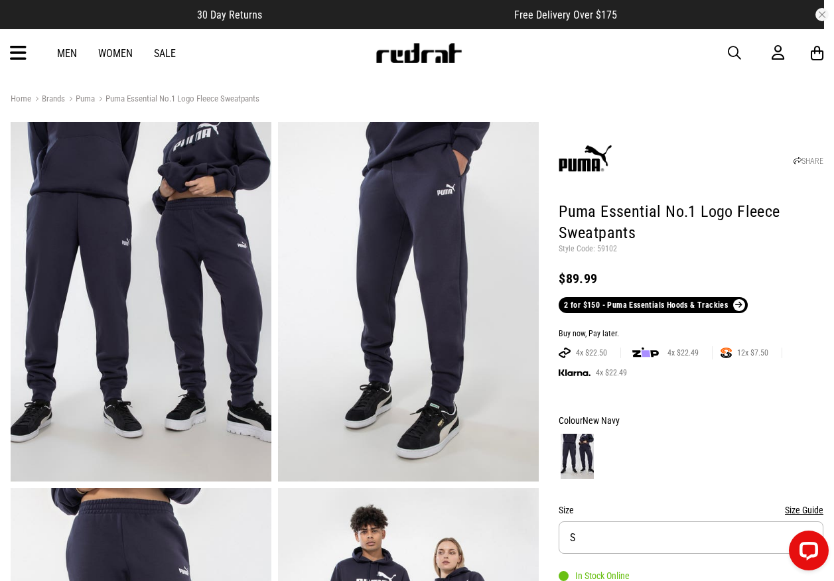
click at [619, 305] on link "2 for $150 - Puma Essentials Hoods & Trackies" at bounding box center [652, 305] width 188 height 16
